Goal: Transaction & Acquisition: Purchase product/service

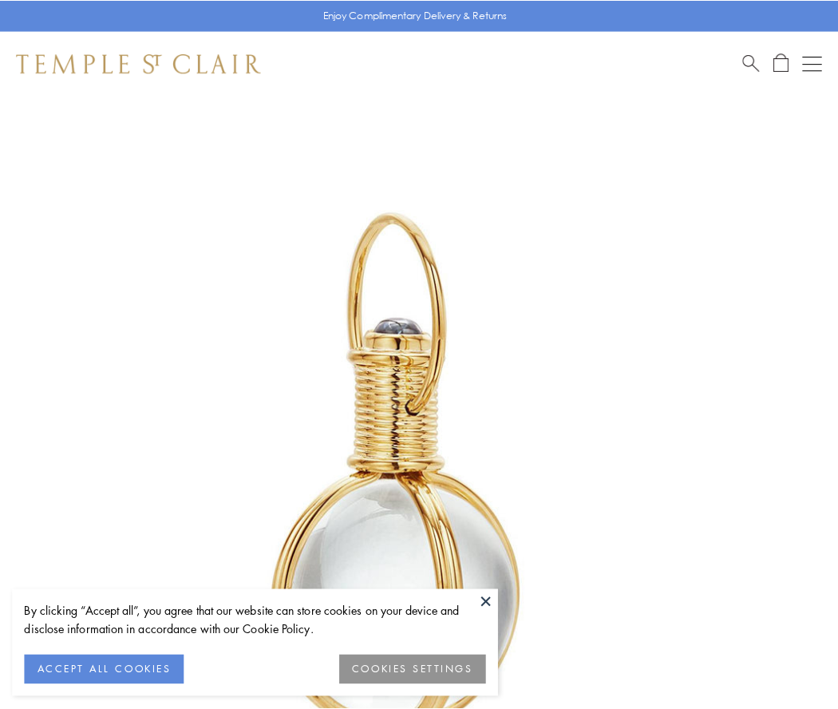
scroll to position [417, 0]
